Goal: Information Seeking & Learning: Learn about a topic

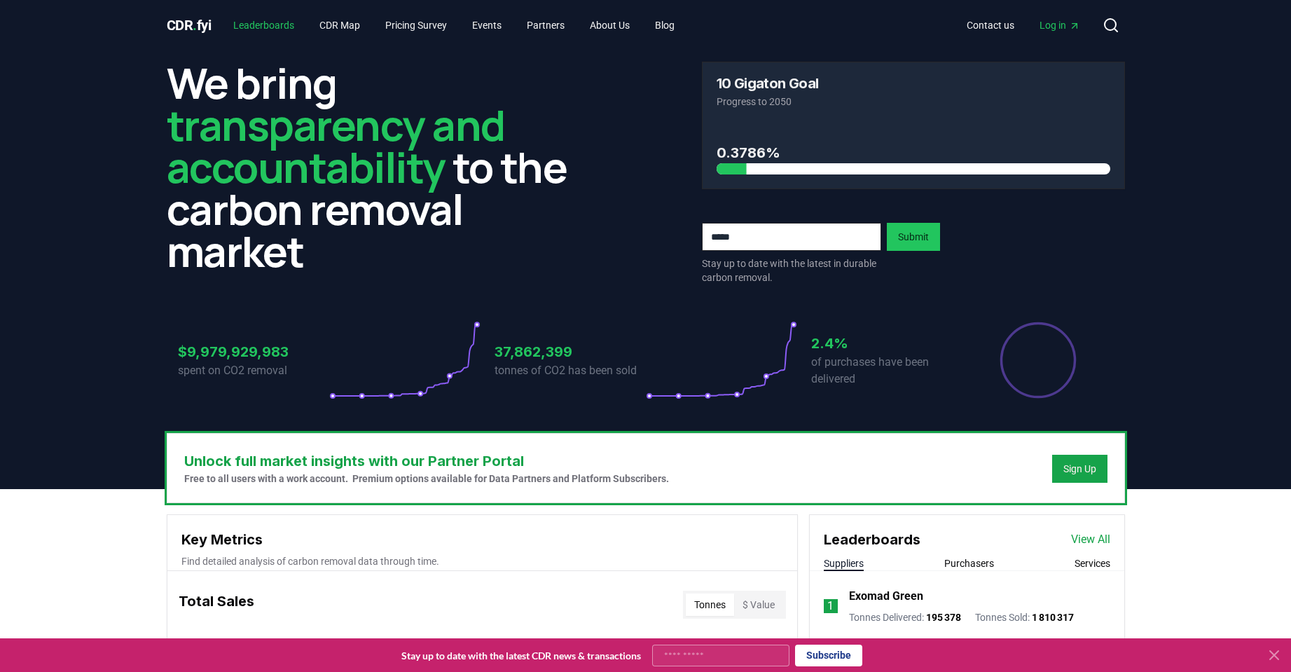
click at [275, 24] on link "Leaderboards" at bounding box center [263, 25] width 83 height 25
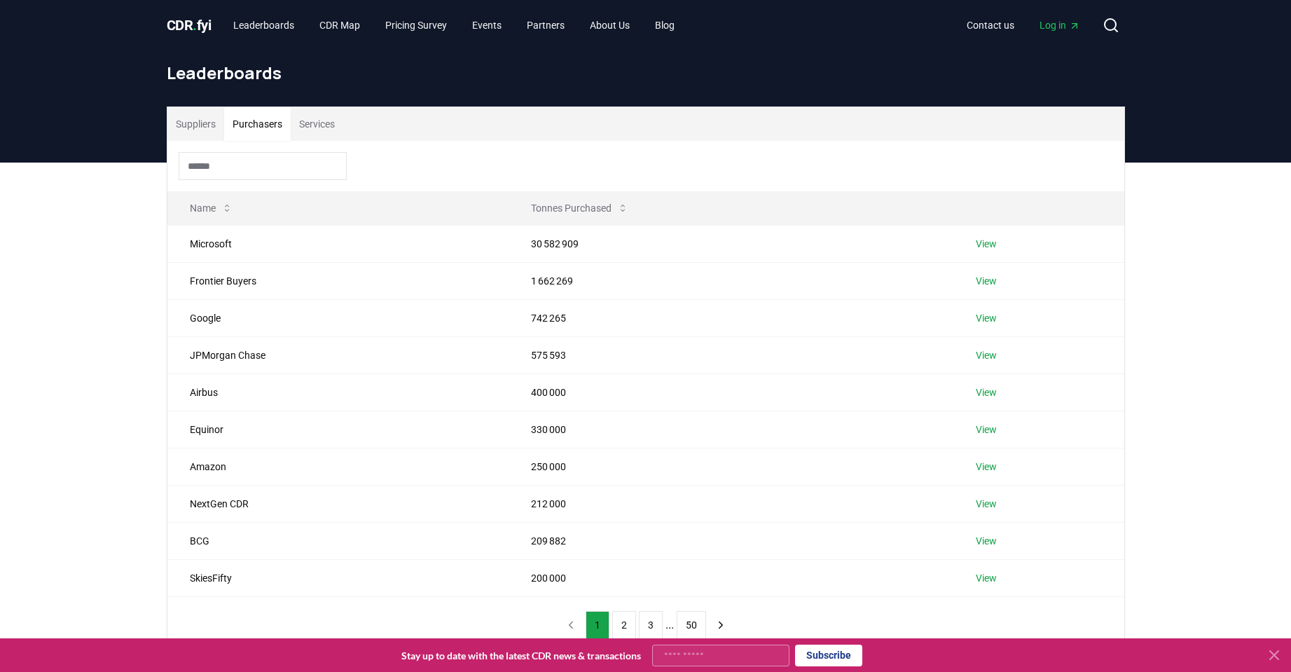
click at [256, 125] on button "Purchasers" at bounding box center [257, 124] width 67 height 34
click at [557, 202] on button "Tonnes Purchased" at bounding box center [580, 208] width 120 height 28
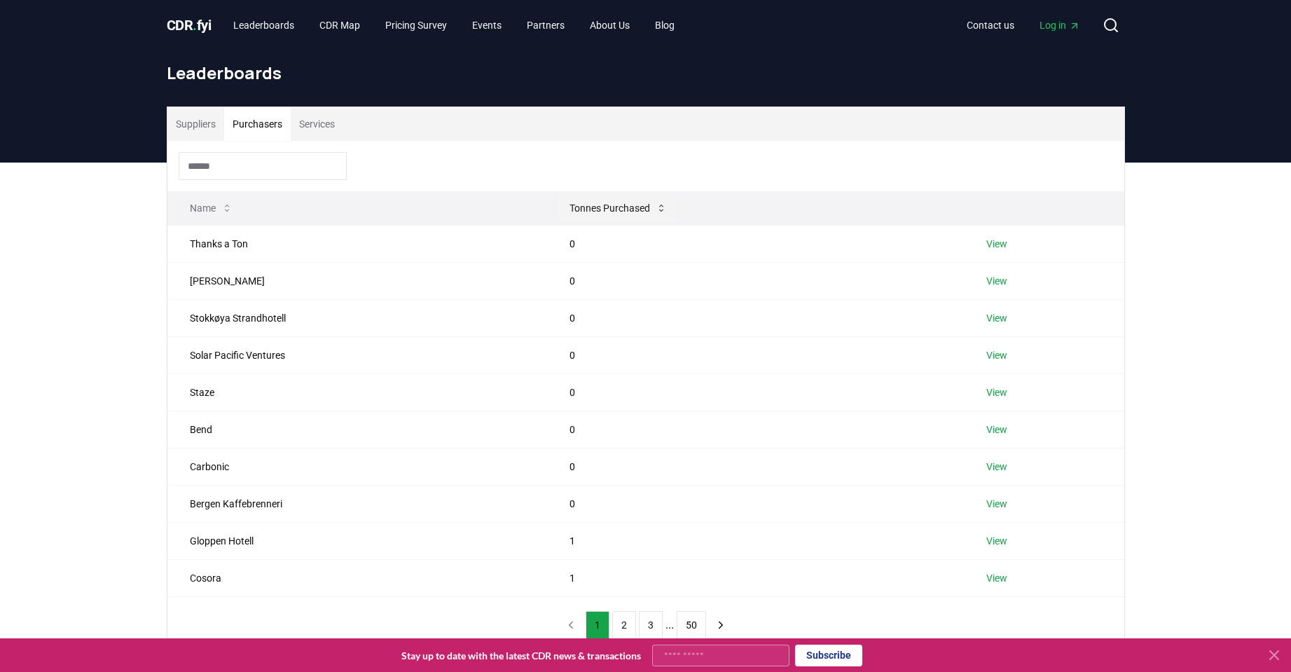
click at [597, 203] on button "Tonnes Purchased" at bounding box center [618, 208] width 120 height 28
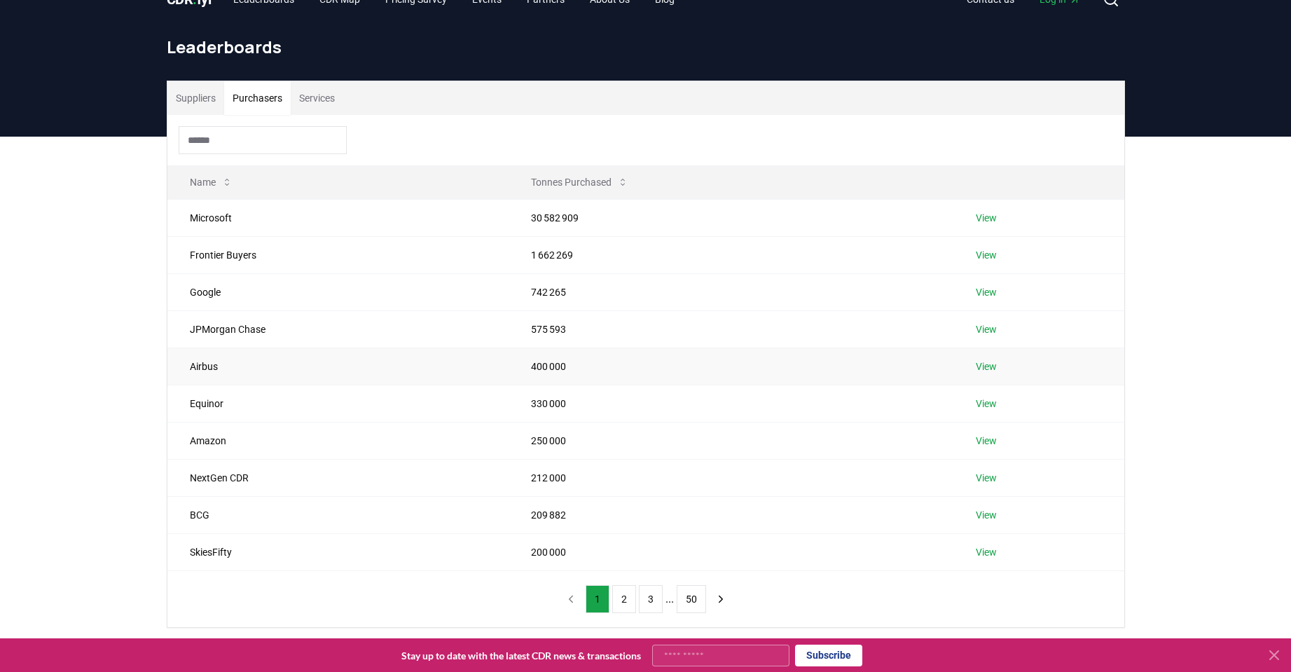
scroll to position [70, 0]
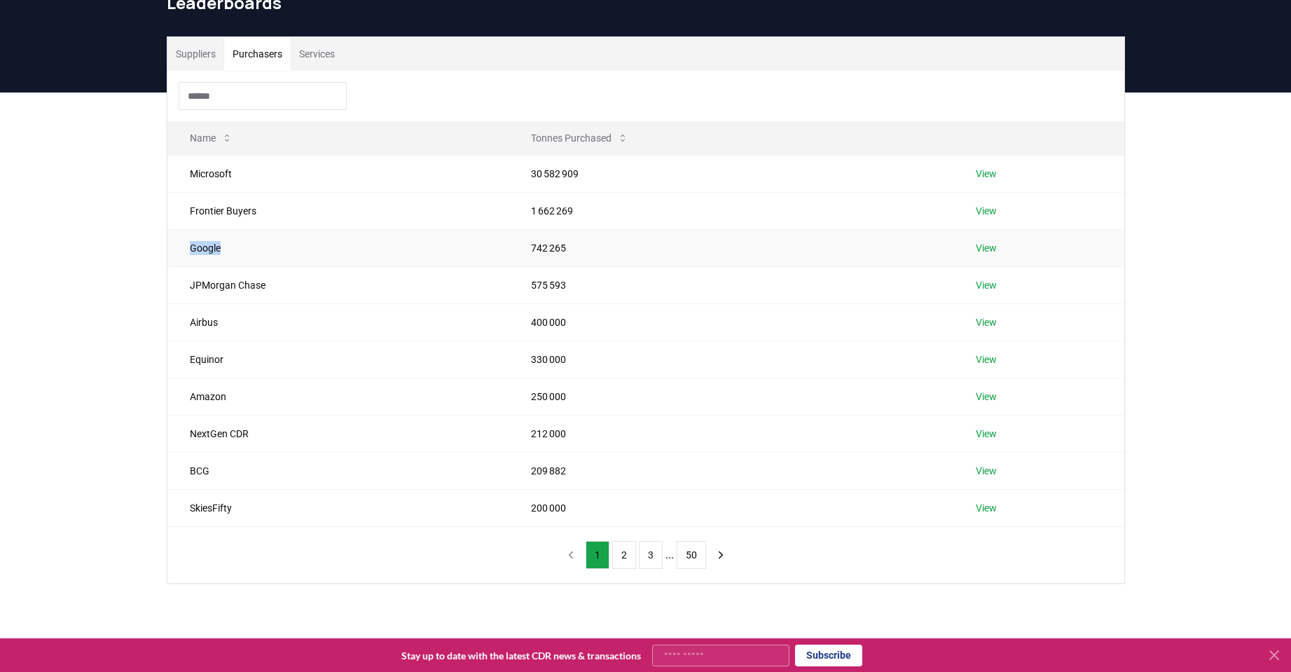
drag, startPoint x: 186, startPoint y: 249, endPoint x: 276, endPoint y: 244, distance: 89.7
click at [276, 244] on td "Google" at bounding box center [338, 247] width 342 height 37
click at [296, 356] on td "Equinor" at bounding box center [338, 358] width 342 height 37
click at [623, 561] on button "2" at bounding box center [624, 555] width 24 height 28
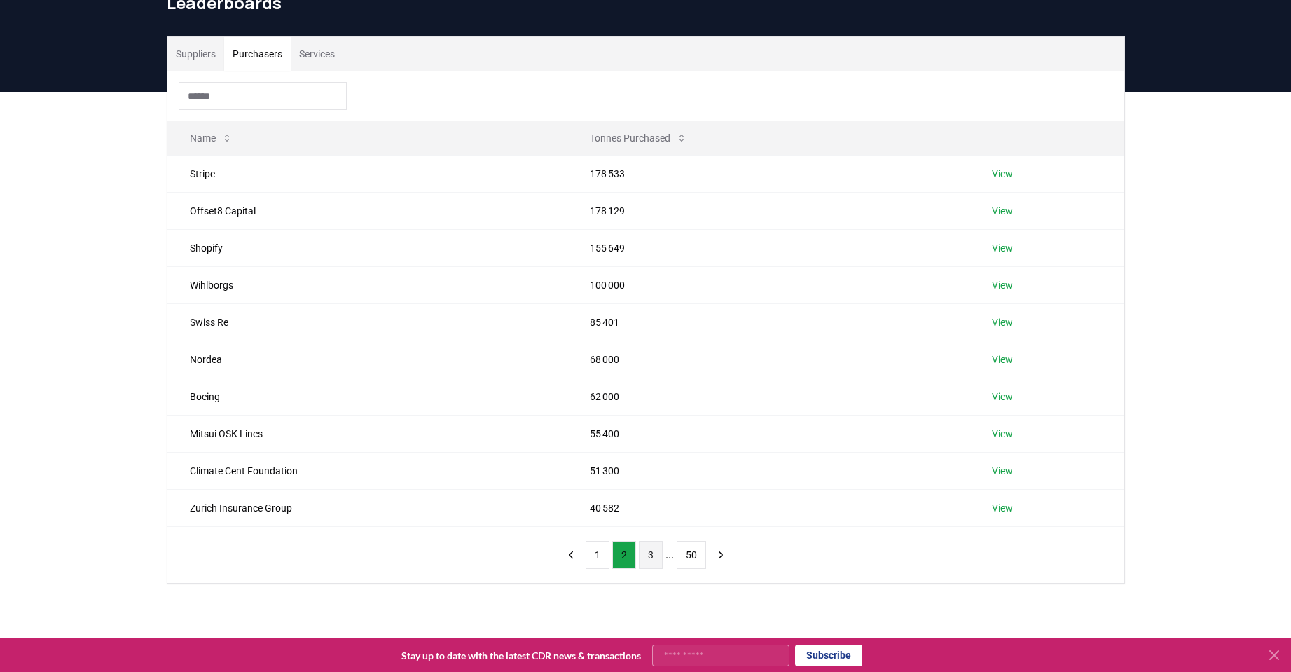
click at [653, 561] on button "3" at bounding box center [651, 555] width 24 height 28
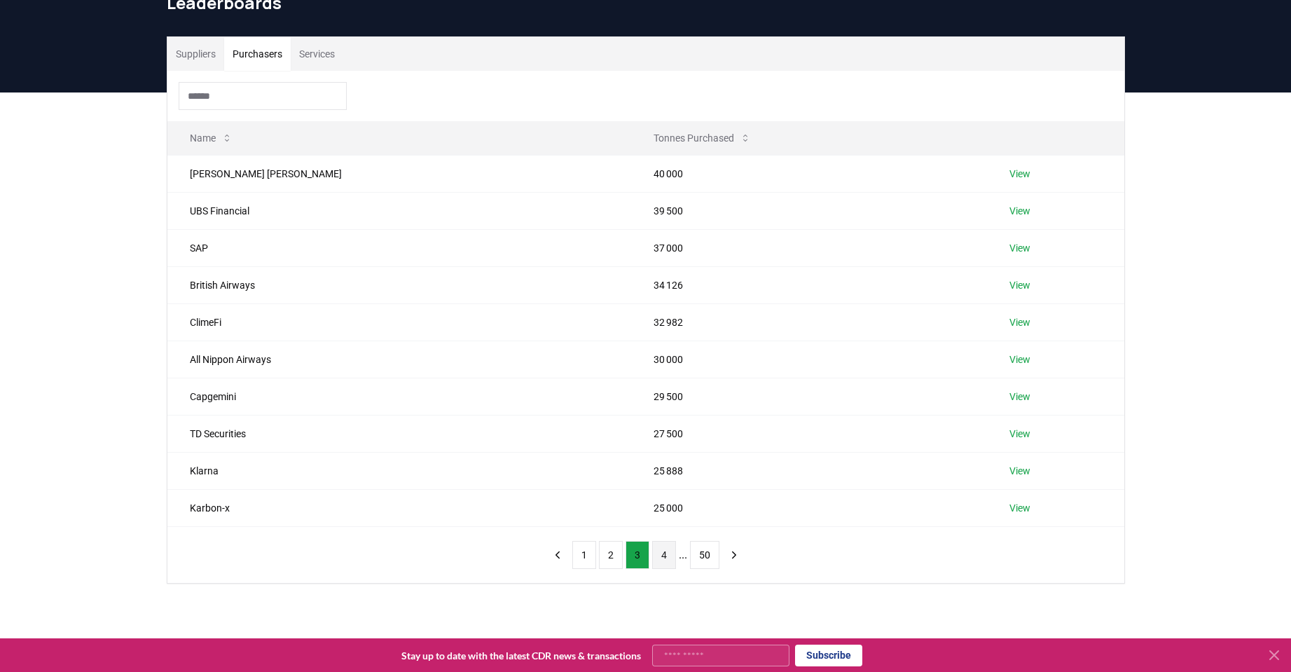
click at [662, 560] on button "4" at bounding box center [664, 555] width 24 height 28
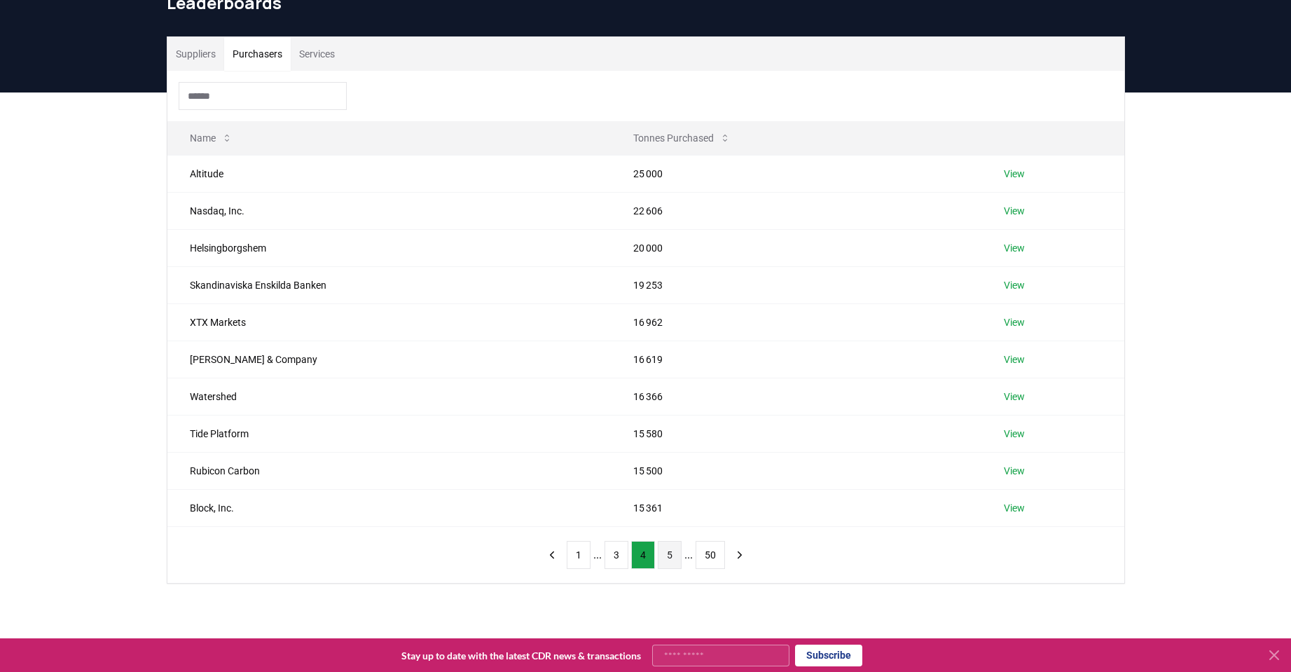
click at [665, 560] on button "5" at bounding box center [670, 555] width 24 height 28
click at [665, 560] on button "6" at bounding box center [670, 555] width 24 height 28
click at [667, 562] on button "7" at bounding box center [670, 555] width 24 height 28
